Goal: Navigation & Orientation: Find specific page/section

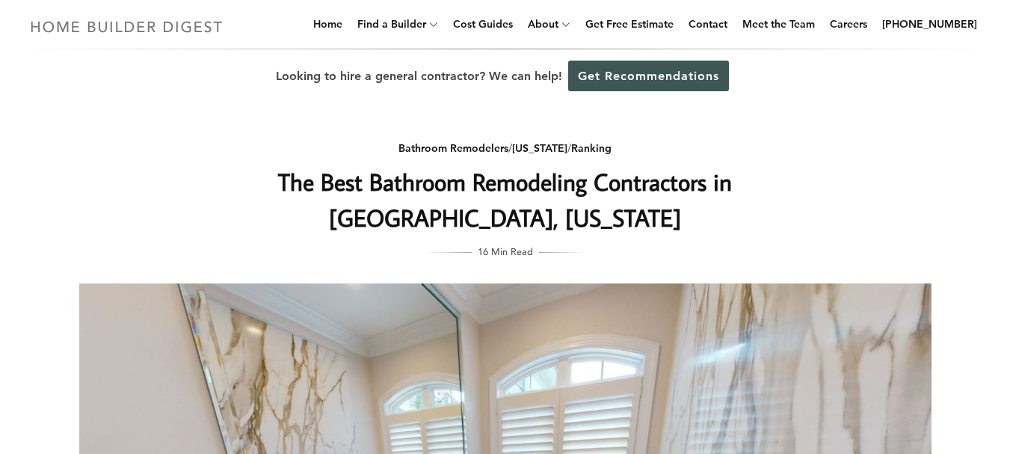
click at [173, 28] on img at bounding box center [127, 26] width 206 height 29
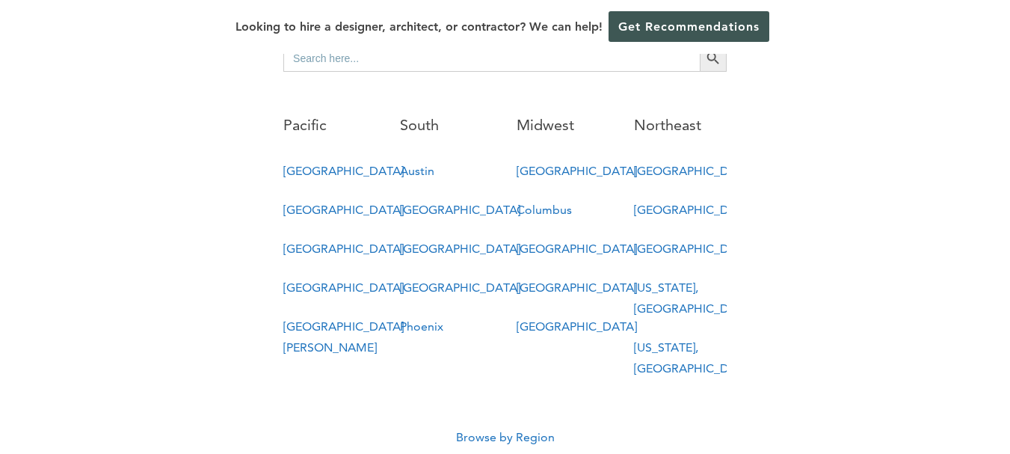
scroll to position [882, 0]
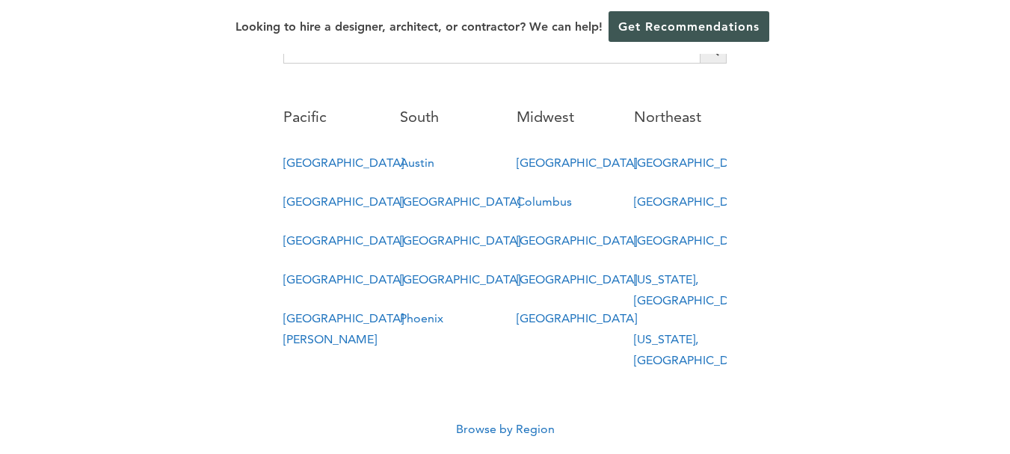
click at [528, 422] on link "Browse by Region" at bounding box center [505, 429] width 99 height 14
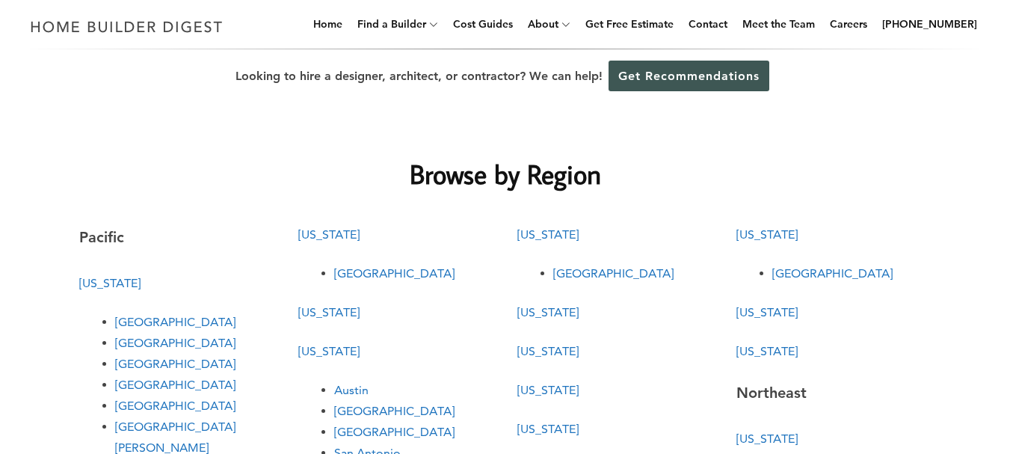
click at [791, 277] on link "Raleigh" at bounding box center [832, 273] width 120 height 14
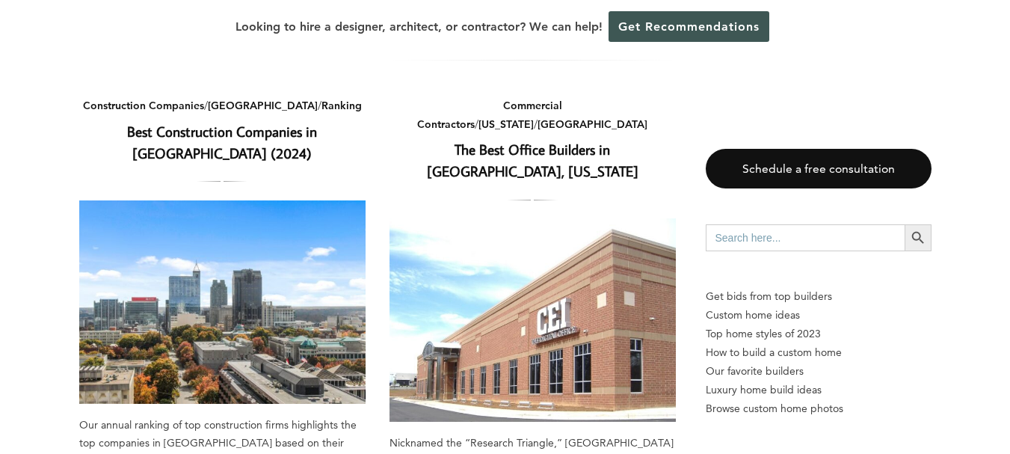
scroll to position [1585, 0]
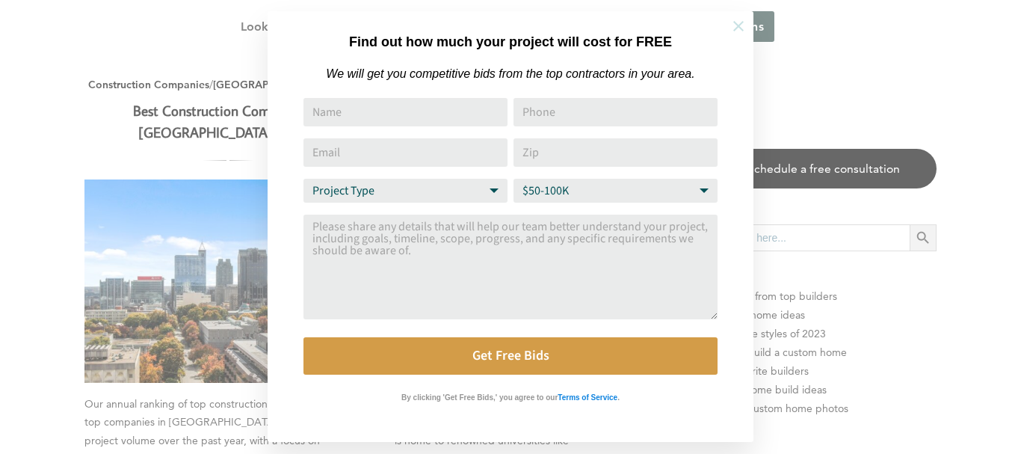
click at [734, 29] on icon at bounding box center [738, 26] width 16 height 16
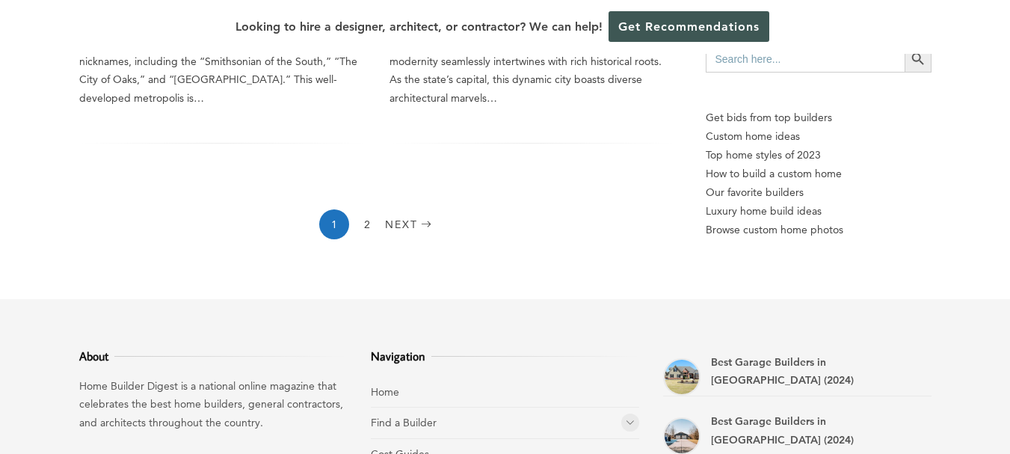
scroll to position [2467, 0]
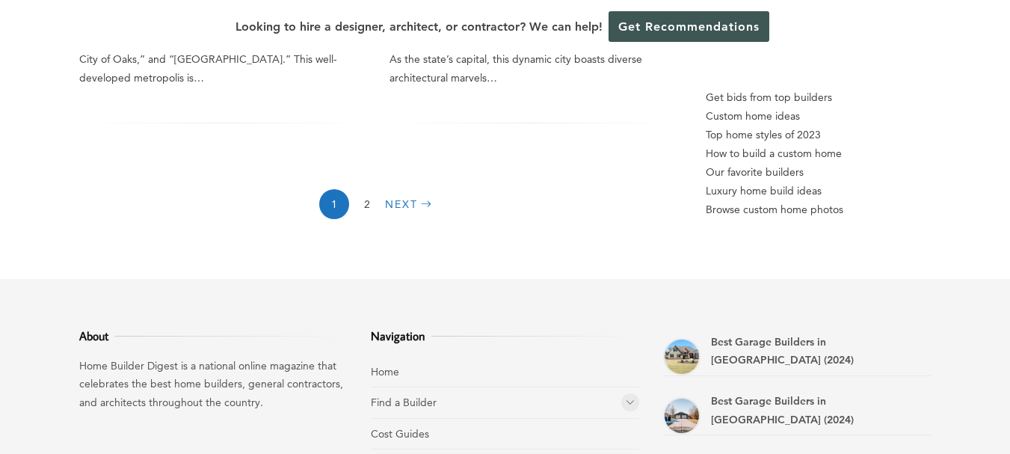
click at [401, 189] on link "Next" at bounding box center [410, 204] width 51 height 30
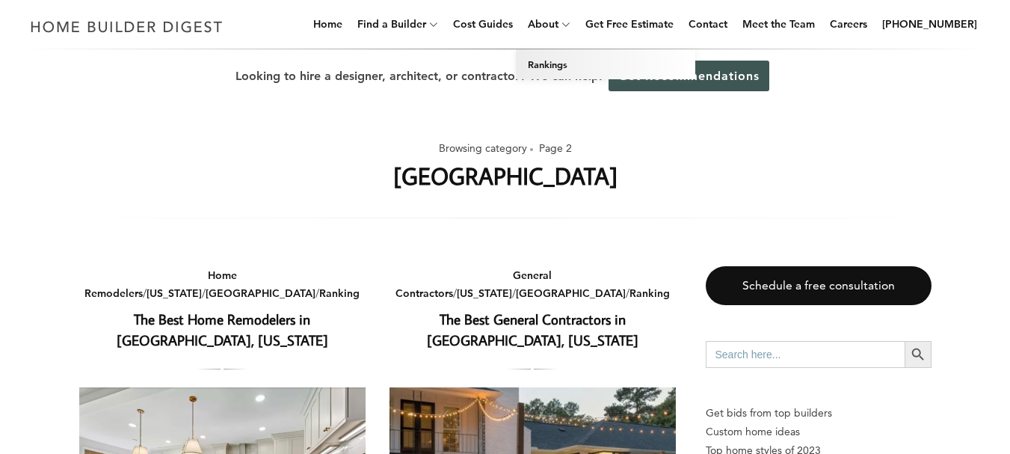
click at [566, 60] on link "Rankings" at bounding box center [605, 64] width 179 height 30
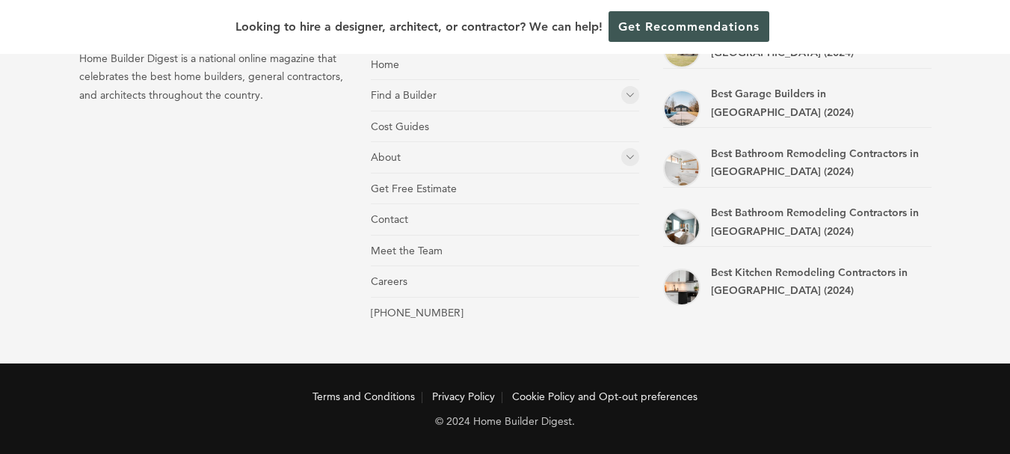
scroll to position [2897, 0]
